Goal: Entertainment & Leisure: Consume media (video, audio)

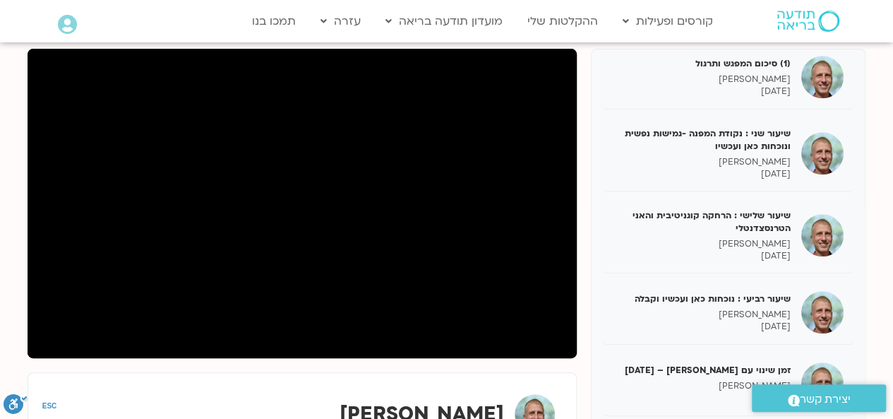
scroll to position [423, 0]
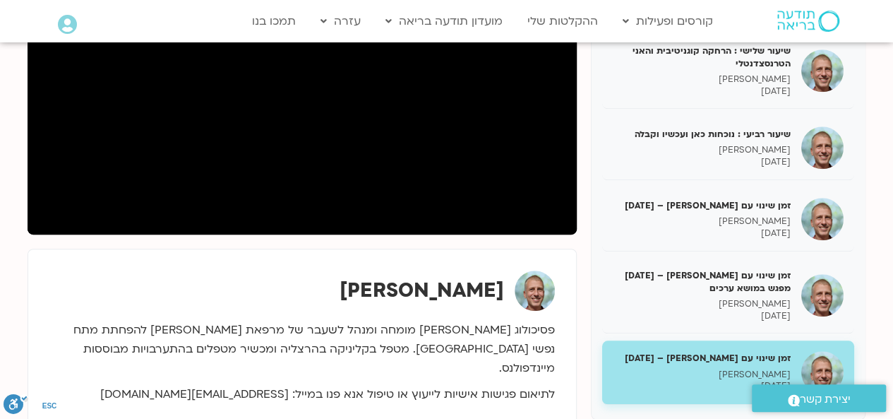
scroll to position [318, 0]
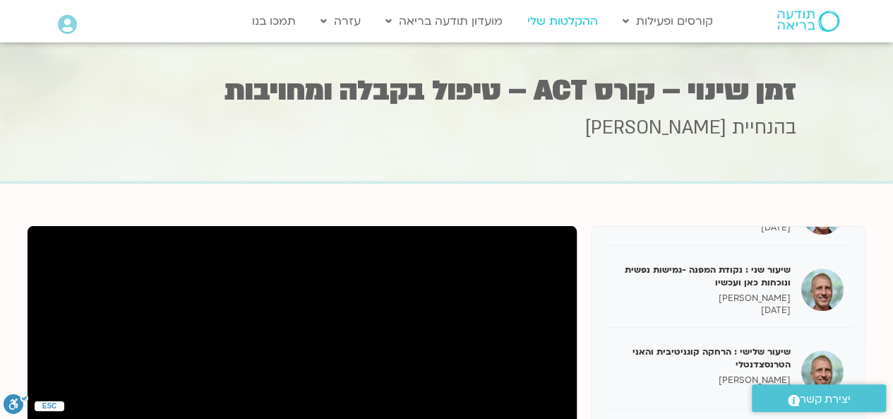
click at [556, 25] on link "ההקלטות שלי" at bounding box center [562, 21] width 85 height 27
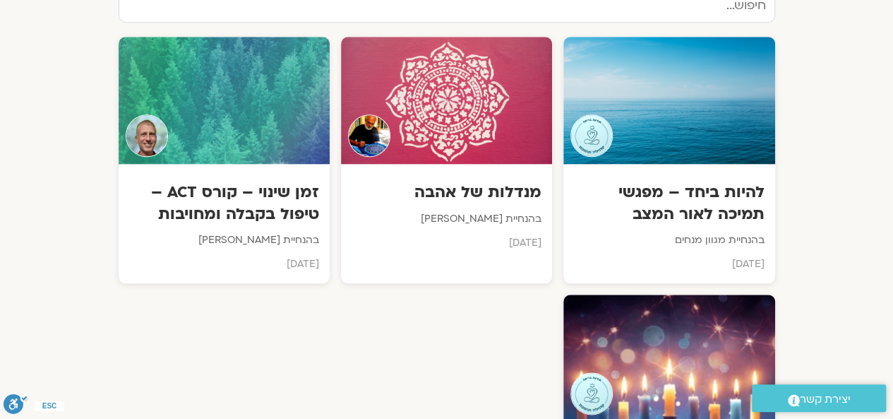
scroll to position [706, 0]
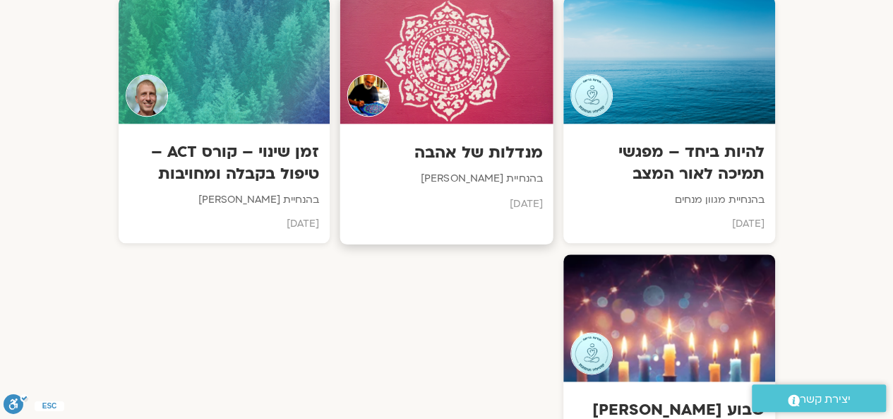
click at [477, 122] on div at bounding box center [446, 60] width 213 height 128
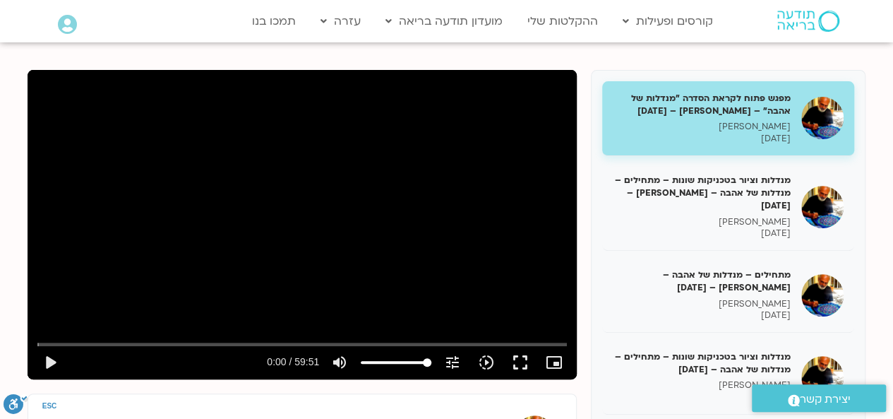
scroll to position [85, 0]
